Goal: Task Accomplishment & Management: Use online tool/utility

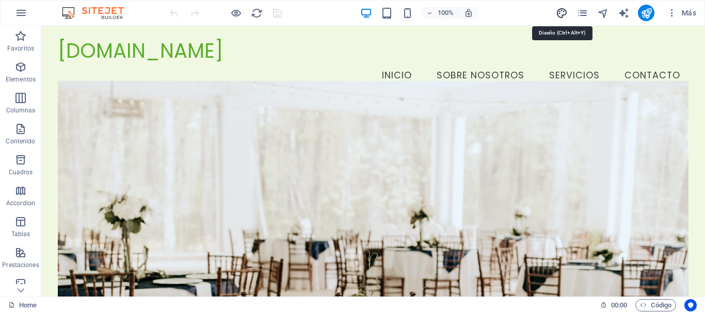
click at [566, 15] on icon "design" at bounding box center [562, 13] width 12 height 12
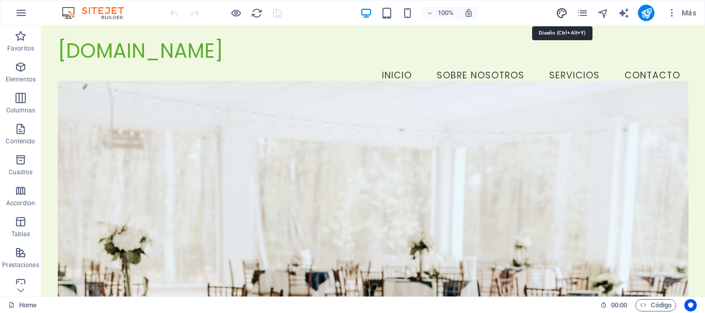
select select "px"
select select "200"
select select "px"
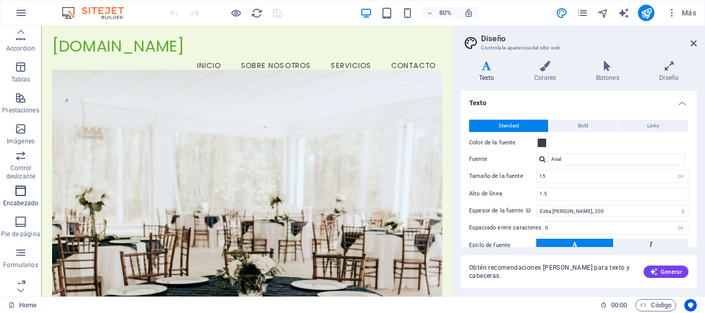
scroll to position [194, 0]
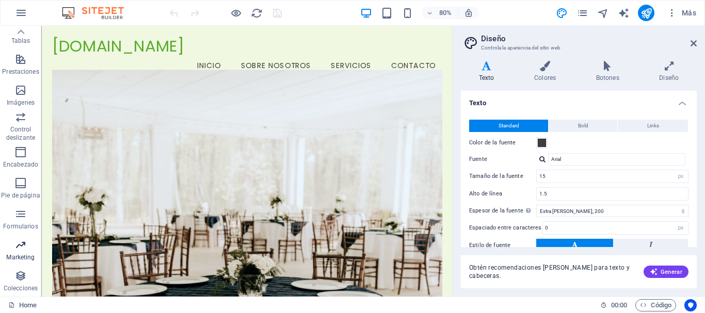
click at [18, 251] on icon "button" at bounding box center [20, 245] width 12 height 12
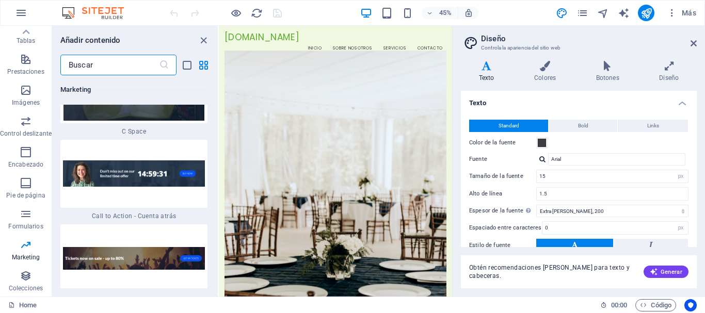
scroll to position [17232, 0]
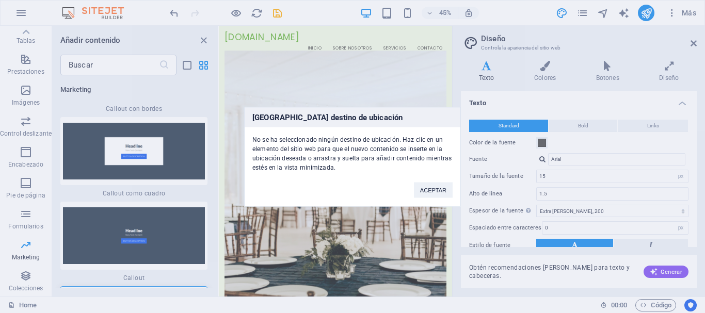
click at [179, 200] on div "[GEOGRAPHIC_DATA] destino de ubicación No se ha seleccionado ningún destino de …" at bounding box center [352, 156] width 705 height 313
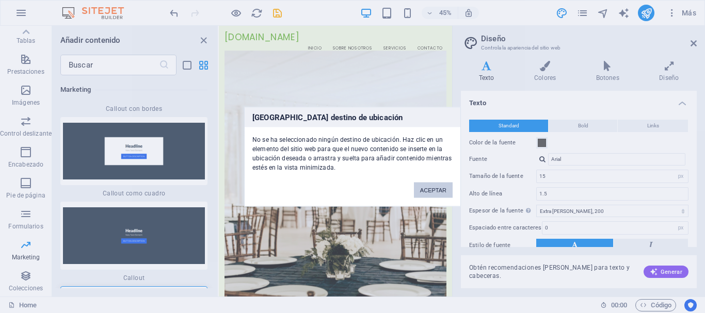
click at [437, 189] on button "ACEPTAR" at bounding box center [433, 189] width 39 height 15
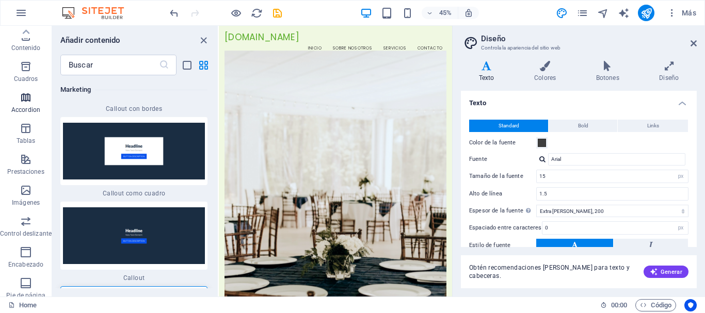
scroll to position [0, 0]
click at [28, 43] on span "Favoritos" at bounding box center [26, 42] width 52 height 25
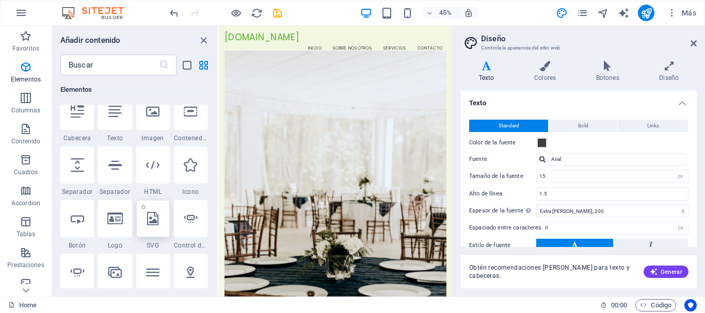
scroll to position [258, 0]
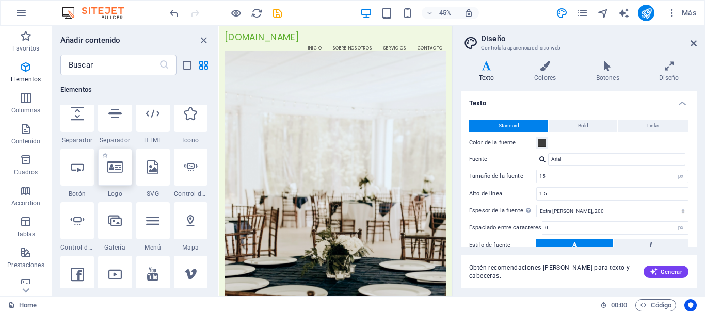
click at [117, 164] on icon at bounding box center [114, 167] width 15 height 13
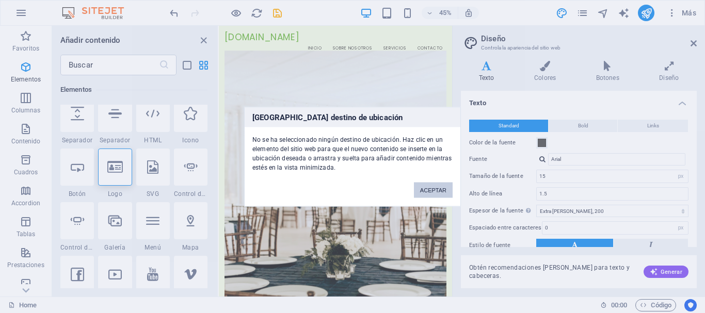
click at [439, 194] on button "ACEPTAR" at bounding box center [433, 189] width 39 height 15
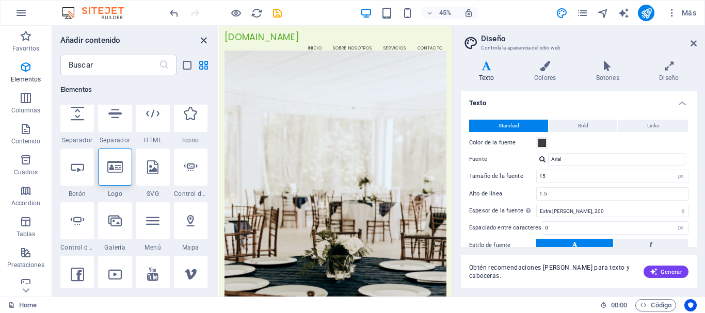
click at [201, 36] on icon "close panel" at bounding box center [204, 41] width 12 height 12
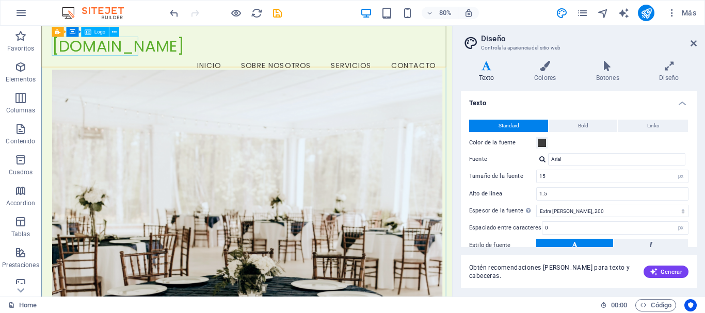
click at [100, 35] on span "Logo" at bounding box center [99, 31] width 11 height 5
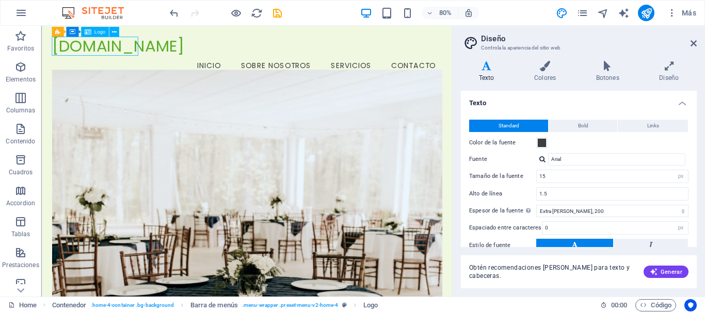
click at [98, 32] on span "Logo" at bounding box center [99, 31] width 11 height 5
click at [693, 42] on icon at bounding box center [694, 43] width 6 height 8
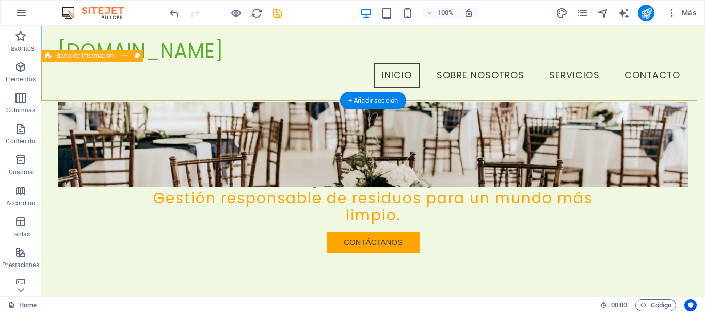
scroll to position [0, 0]
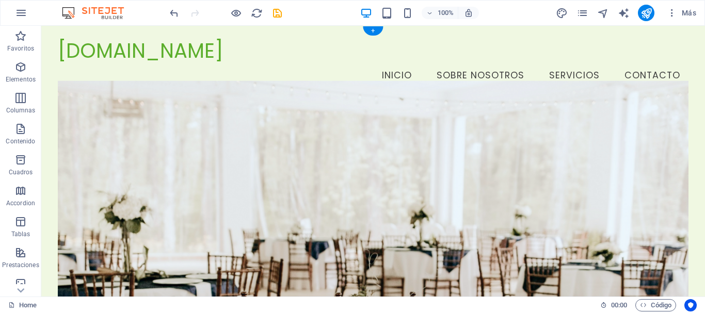
click at [310, 116] on figure at bounding box center [373, 204] width 631 height 247
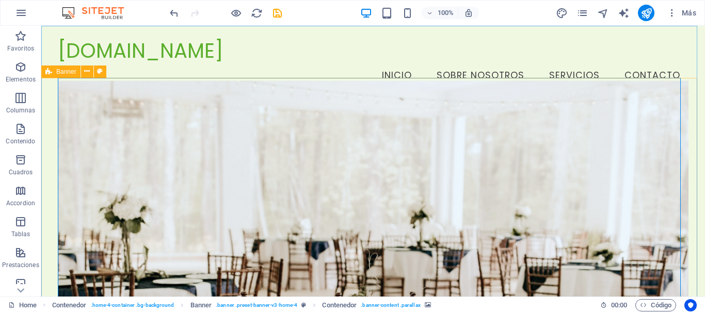
click at [55, 70] on div "Banner" at bounding box center [60, 72] width 39 height 12
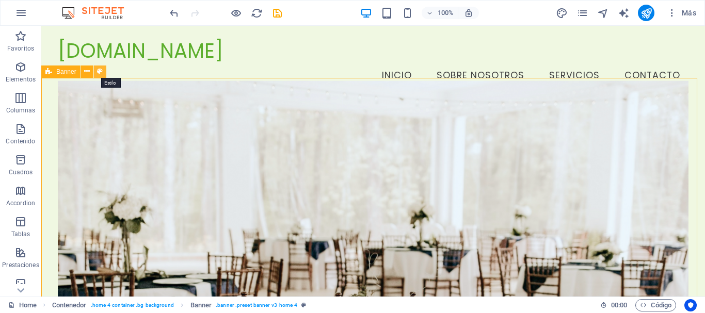
click at [98, 72] on icon at bounding box center [100, 71] width 6 height 11
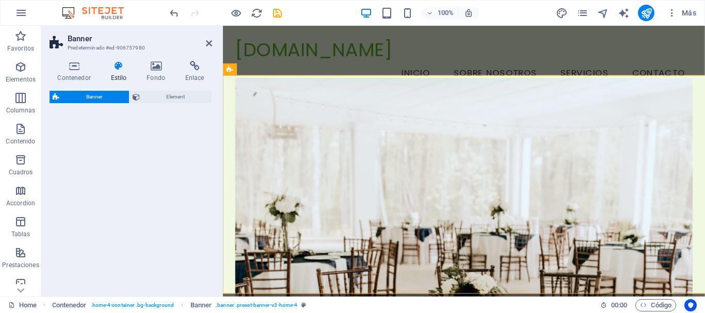
select select "preset-banner-v3-home-4"
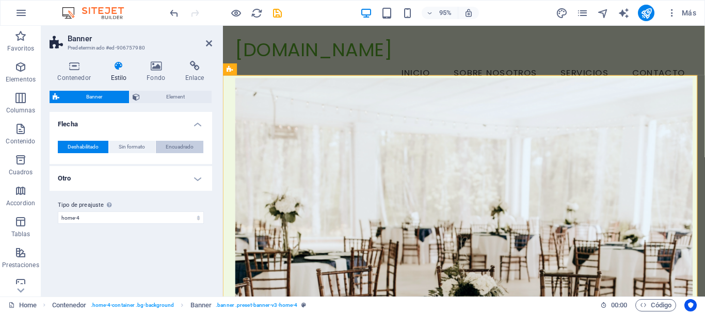
click at [186, 146] on span "Encuadrado" at bounding box center [180, 147] width 28 height 12
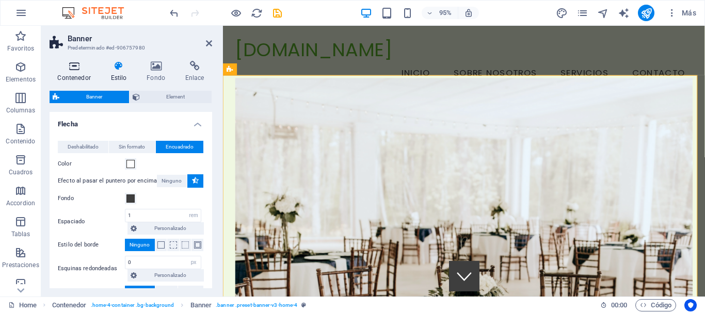
click at [73, 76] on h4 "Contenedor" at bounding box center [76, 72] width 53 height 22
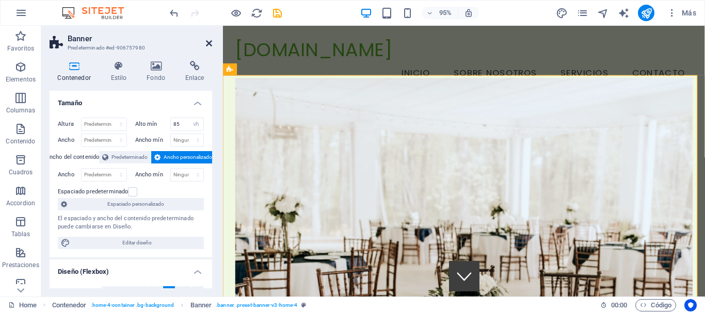
click at [206, 45] on icon at bounding box center [209, 43] width 6 height 8
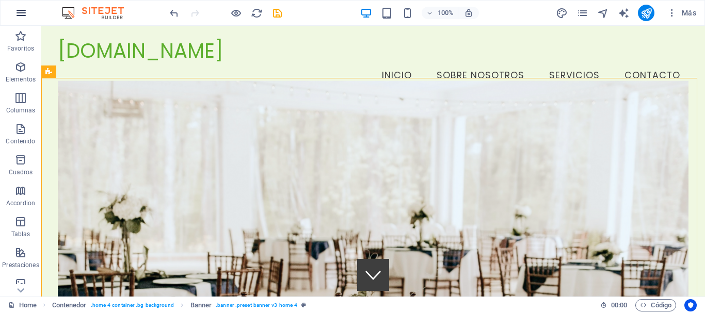
click at [27, 10] on icon "button" at bounding box center [21, 13] width 12 height 12
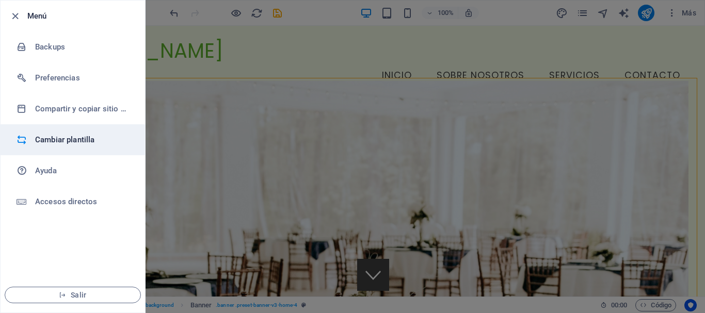
click at [57, 147] on li "Cambiar plantilla" at bounding box center [73, 139] width 145 height 31
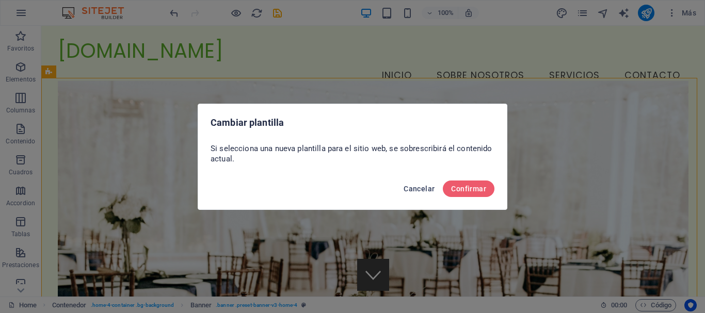
click at [428, 187] on span "Cancelar" at bounding box center [419, 189] width 31 height 8
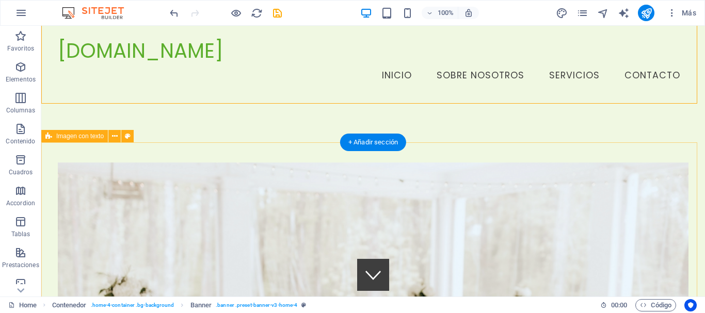
scroll to position [206, 0]
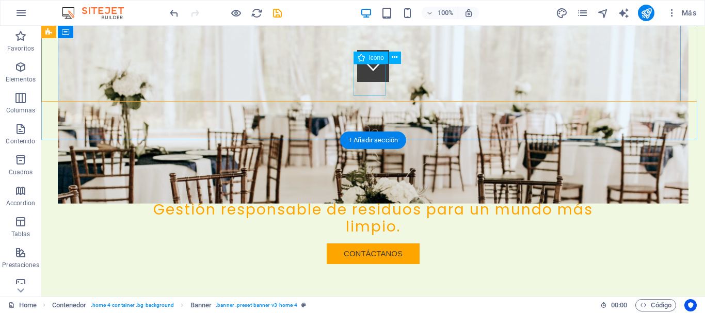
click at [370, 82] on figure at bounding box center [373, 66] width 32 height 32
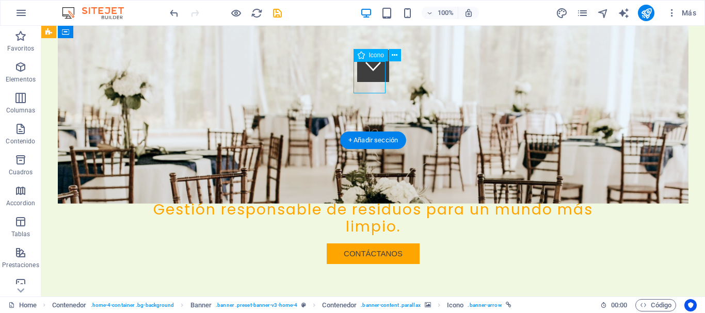
click at [370, 82] on figure at bounding box center [373, 66] width 32 height 32
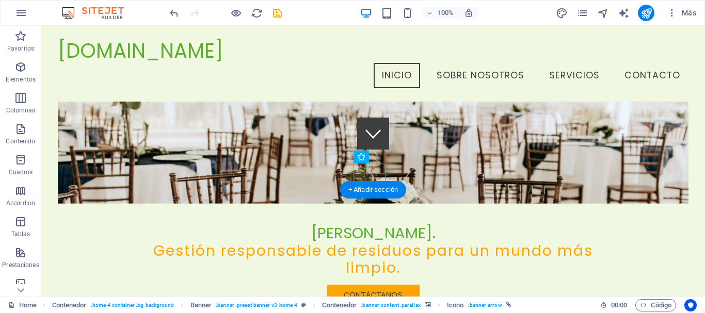
scroll to position [103, 0]
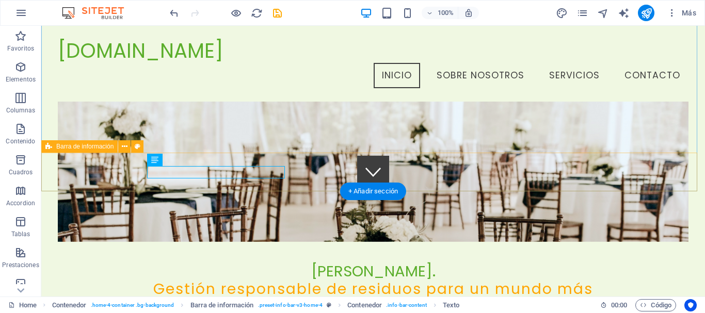
drag, startPoint x: 149, startPoint y: 171, endPoint x: 297, endPoint y: 165, distance: 147.8
drag, startPoint x: 215, startPoint y: 191, endPoint x: 211, endPoint y: 195, distance: 5.5
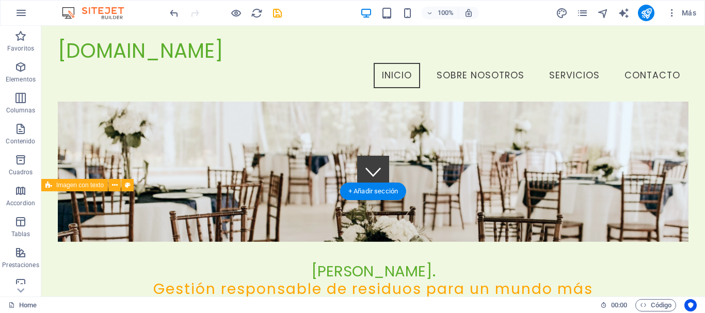
drag, startPoint x: 209, startPoint y: 199, endPoint x: 241, endPoint y: 201, distance: 32.1
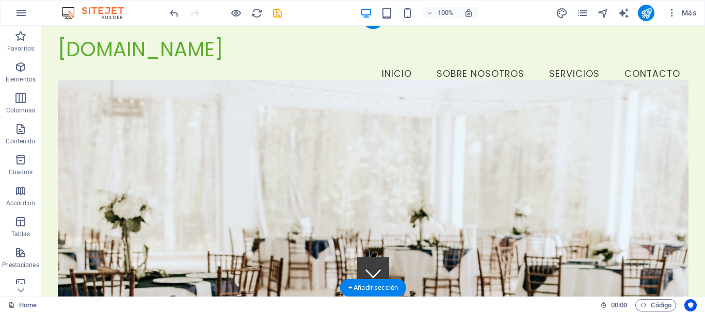
scroll to position [0, 0]
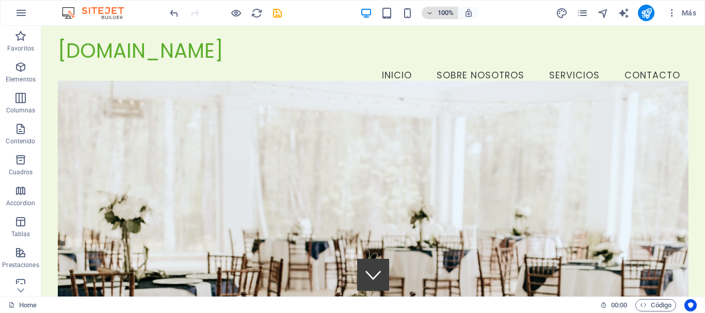
click at [445, 9] on h6 "100%" at bounding box center [445, 13] width 17 height 12
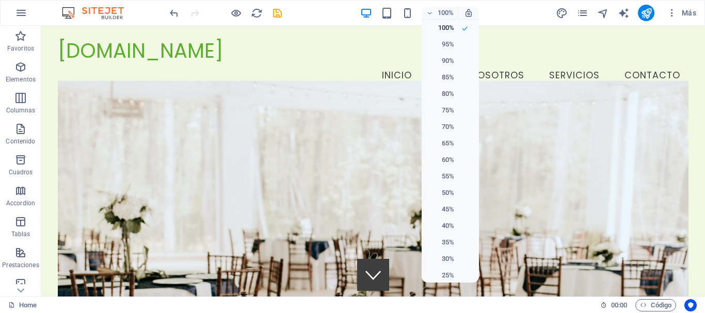
drag, startPoint x: 590, startPoint y: 9, endPoint x: 611, endPoint y: 11, distance: 20.8
click at [591, 9] on div at bounding box center [352, 156] width 705 height 313
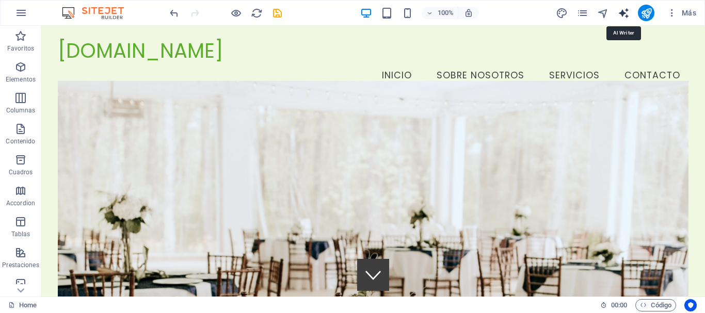
click at [628, 11] on icon "text_generator" at bounding box center [624, 13] width 12 height 12
select select "English"
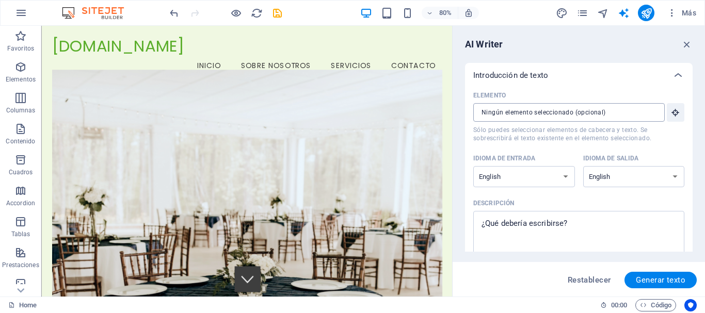
click at [640, 114] on input "Elemento ​ Sólo puedes seleccionar elementos de cabecera y texto. Se sobrescrib…" at bounding box center [565, 112] width 184 height 19
click at [683, 45] on icon "button" at bounding box center [686, 44] width 11 height 11
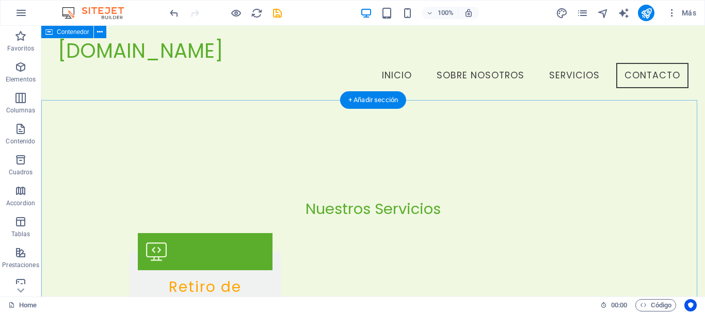
scroll to position [877, 0]
